Goal: Task Accomplishment & Management: Manage account settings

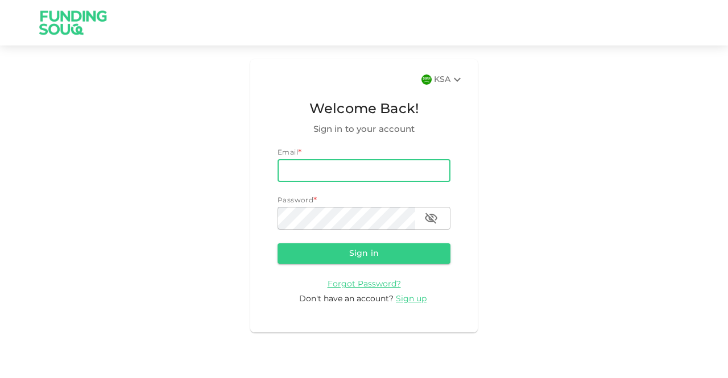
click at [373, 175] on input "email" at bounding box center [364, 170] width 173 height 23
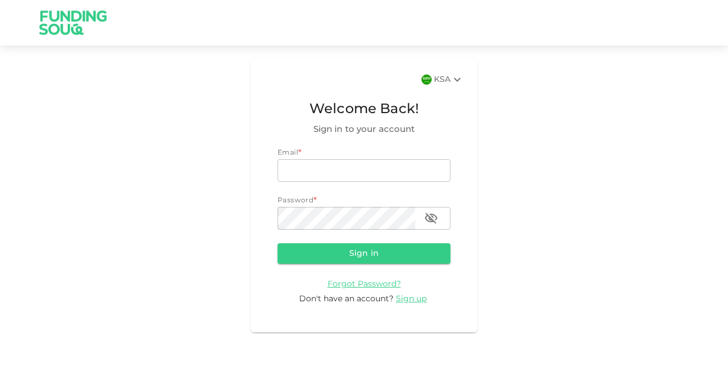
type input "[DOMAIN_NAME][EMAIL_ADDRESS][DOMAIN_NAME]"
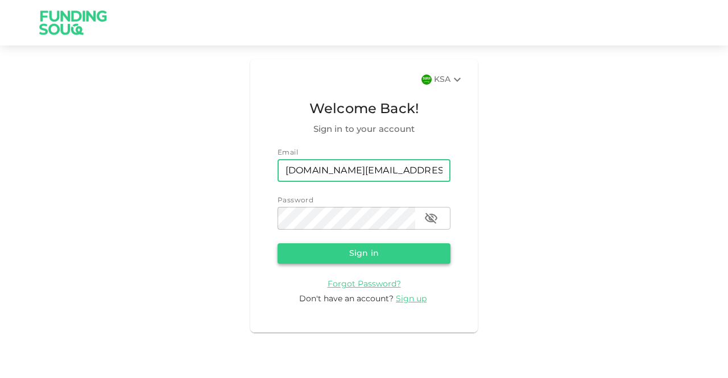
click at [372, 259] on button "Sign in" at bounding box center [364, 254] width 173 height 20
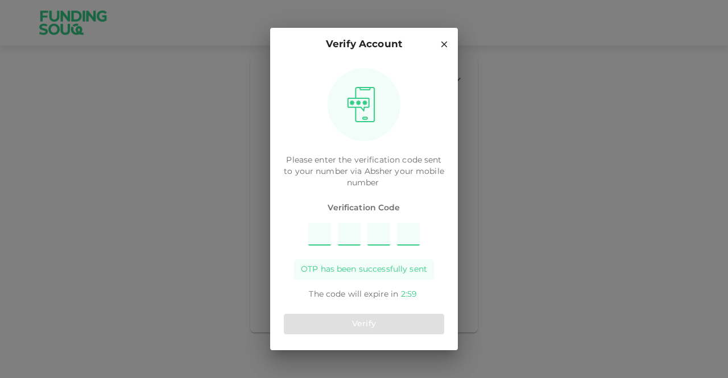
click at [322, 235] on input "Please enter OTP character 1" at bounding box center [319, 234] width 23 height 23
type input "4"
type input "6"
type input "8"
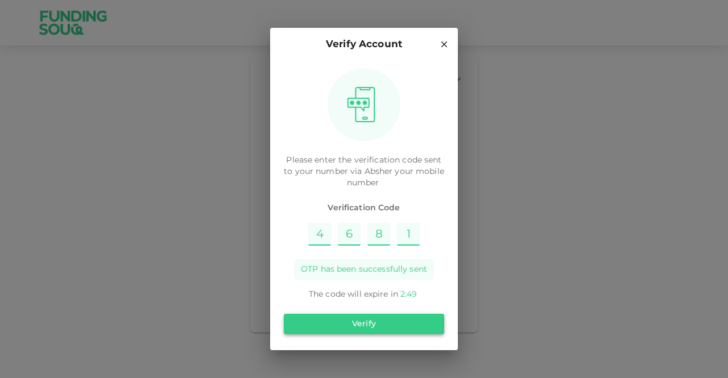
type input "1"
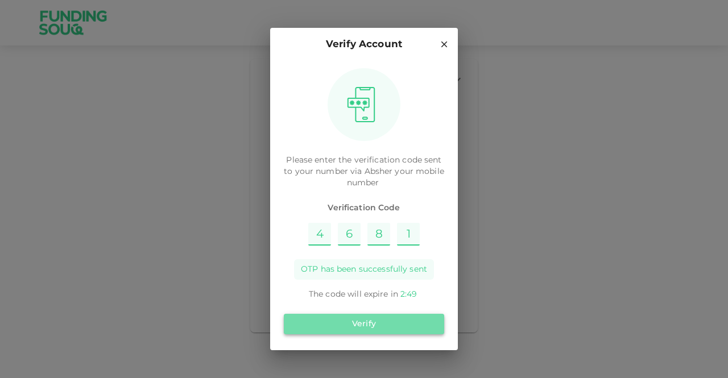
click at [407, 328] on button "Verify" at bounding box center [364, 324] width 160 height 20
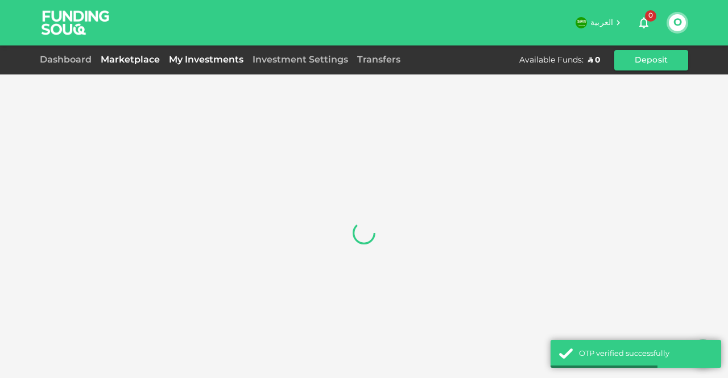
click at [203, 59] on link "My Investments" at bounding box center [206, 60] width 84 height 9
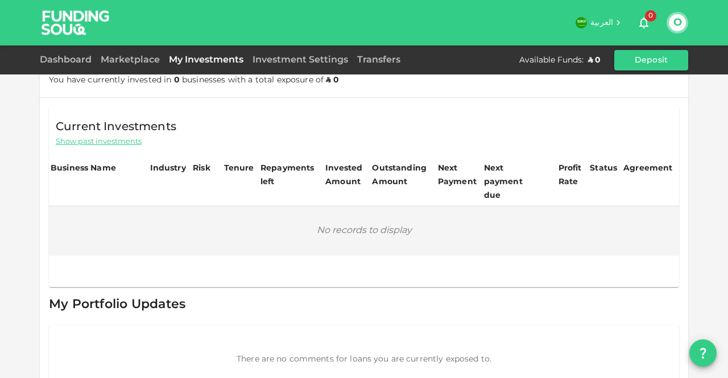
scroll to position [187, 0]
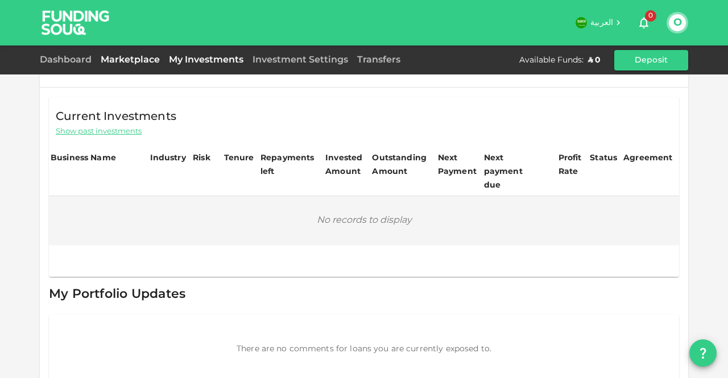
click at [138, 61] on link "Marketplace" at bounding box center [130, 60] width 68 height 9
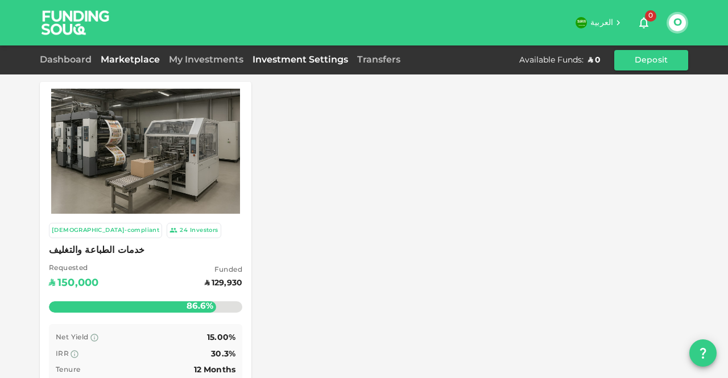
click at [313, 60] on link "Investment Settings" at bounding box center [300, 60] width 105 height 9
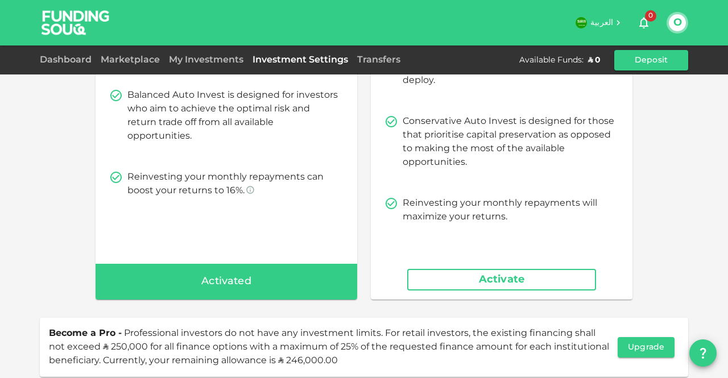
scroll to position [228, 0]
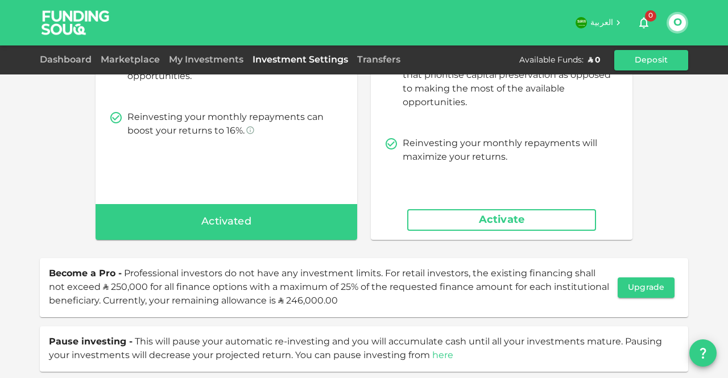
click at [441, 356] on link "here" at bounding box center [443, 356] width 21 height 9
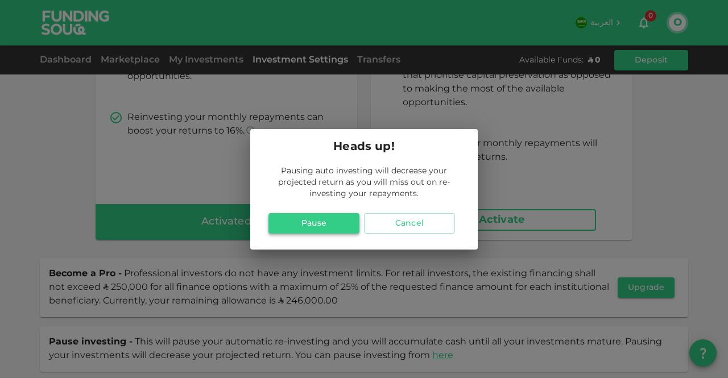
click at [325, 224] on button "Pause" at bounding box center [314, 223] width 91 height 20
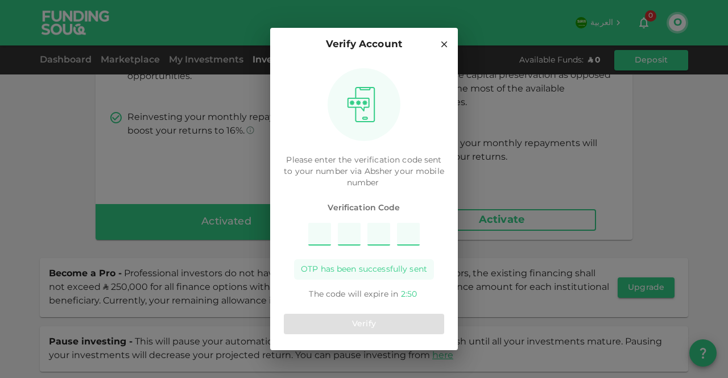
type input "6"
type input "3"
type input "9"
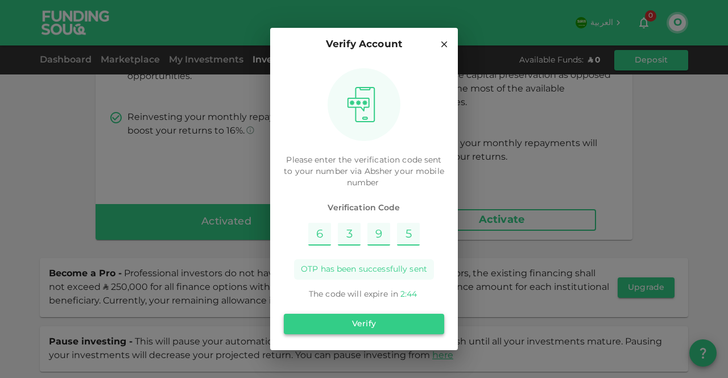
type input "5"
click at [353, 319] on button "Verify" at bounding box center [364, 324] width 160 height 20
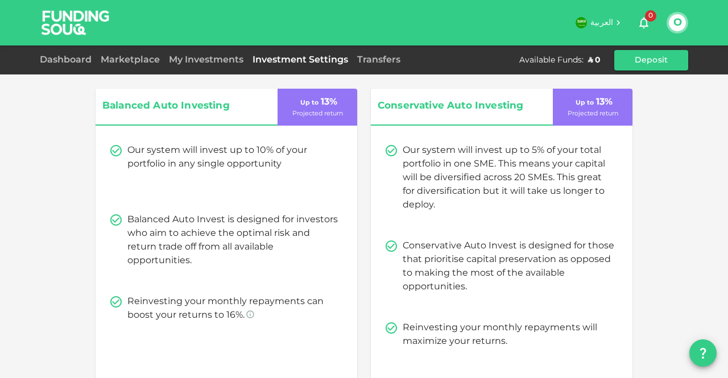
scroll to position [0, 0]
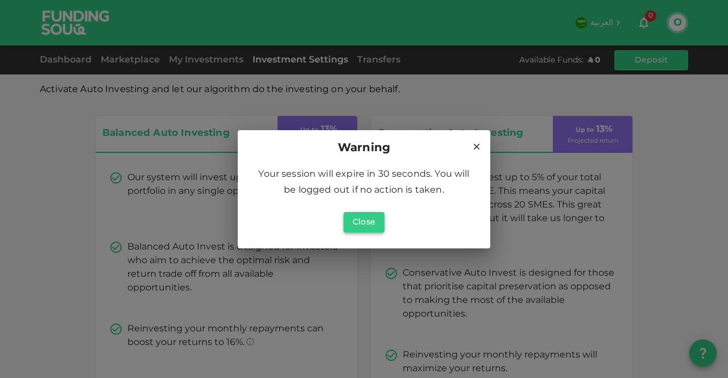
click at [367, 223] on button "Close" at bounding box center [364, 222] width 41 height 20
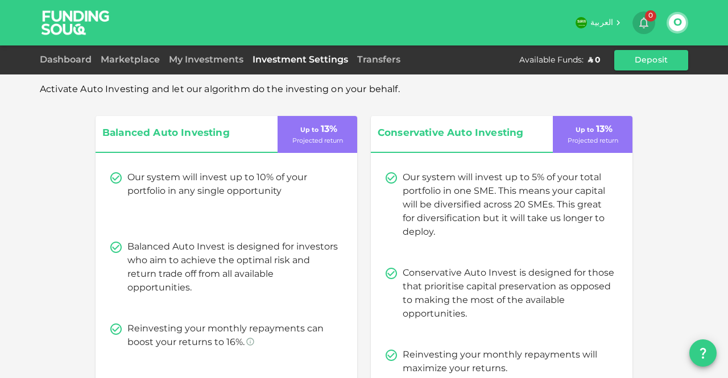
click at [637, 23] on icon "button" at bounding box center [644, 23] width 14 height 14
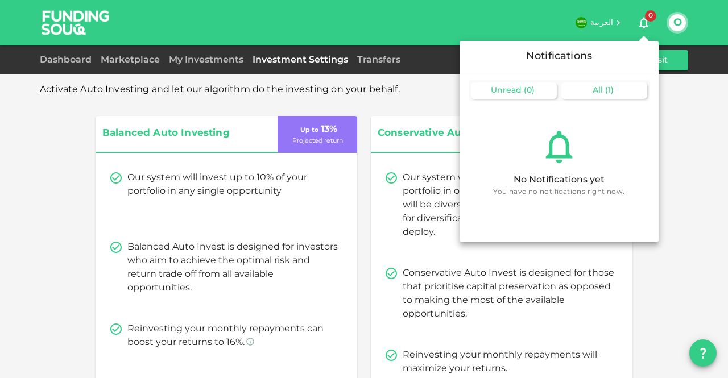
click at [620, 95] on div "All ( 1 )" at bounding box center [605, 91] width 86 height 17
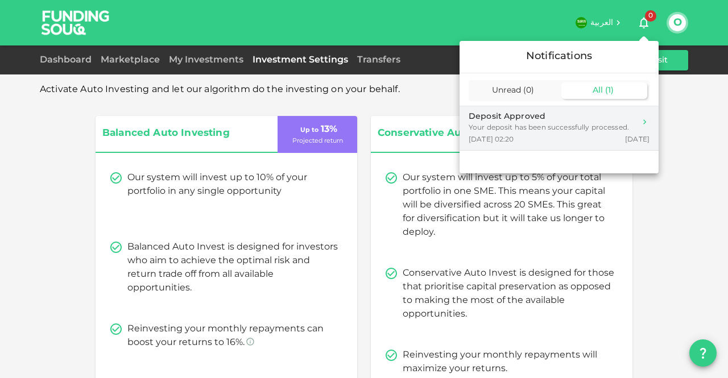
click at [583, 130] on div "Your deposit has been successfully processed." at bounding box center [549, 128] width 160 height 10
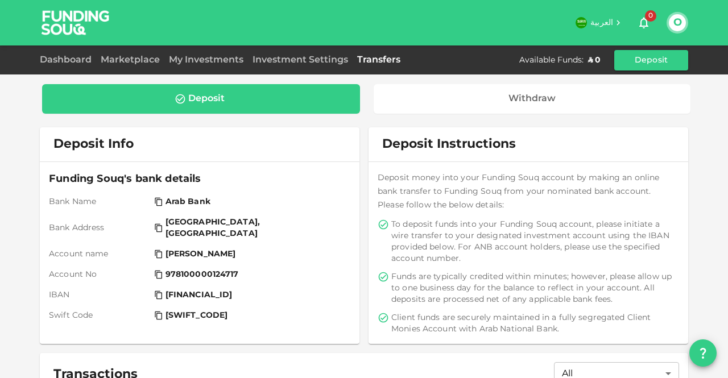
click at [194, 55] on div "My Investments" at bounding box center [206, 60] width 84 height 14
click at [61, 59] on link "Dashboard" at bounding box center [68, 60] width 56 height 9
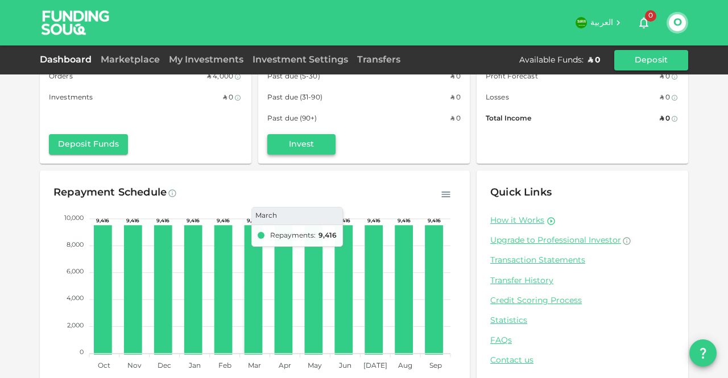
scroll to position [47, 0]
